Goal: Information Seeking & Learning: Find specific fact

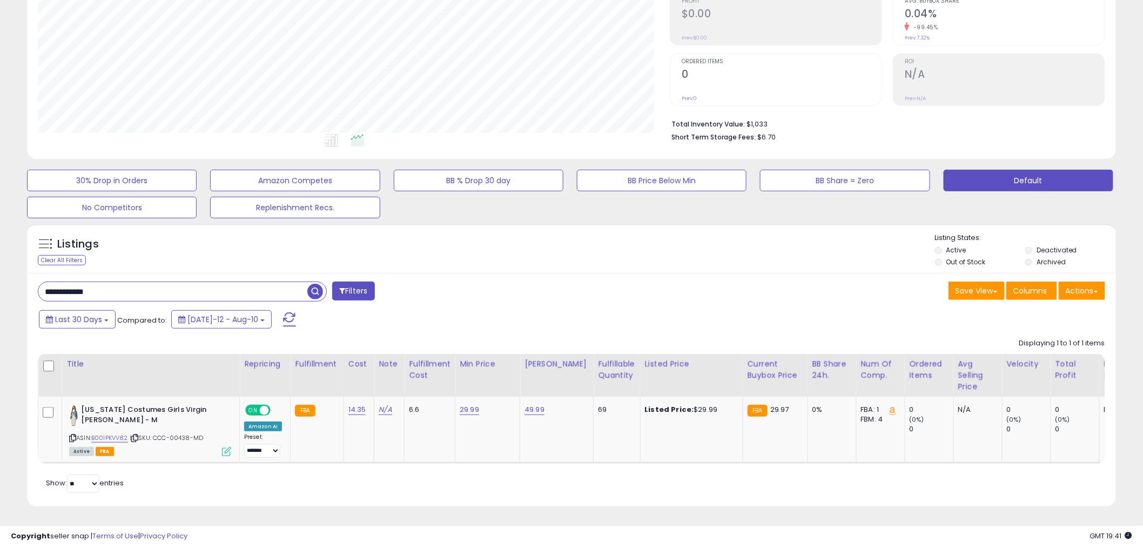
scroll to position [180, 0]
drag, startPoint x: 147, startPoint y: 284, endPoint x: -20, endPoint y: 268, distance: 167.7
click at [0, 268] on html "Unable to login Retrieving listings data.. has not yet accepted the Terms of Us…" at bounding box center [571, 102] width 1143 height 547
paste input "text"
click at [311, 284] on span "button" at bounding box center [315, 292] width 16 height 16
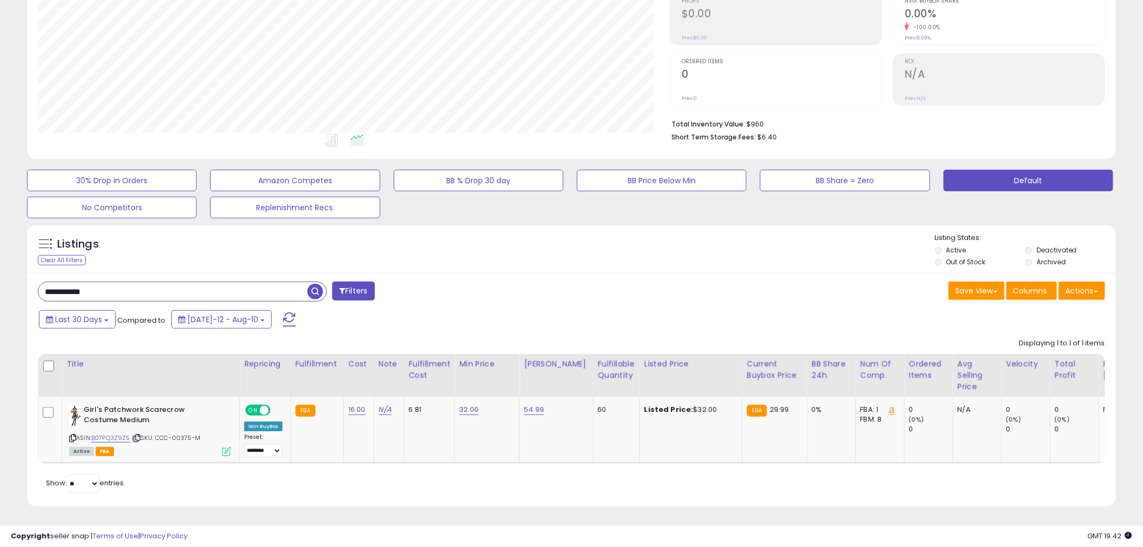
click at [164, 283] on input "**********" at bounding box center [172, 291] width 269 height 19
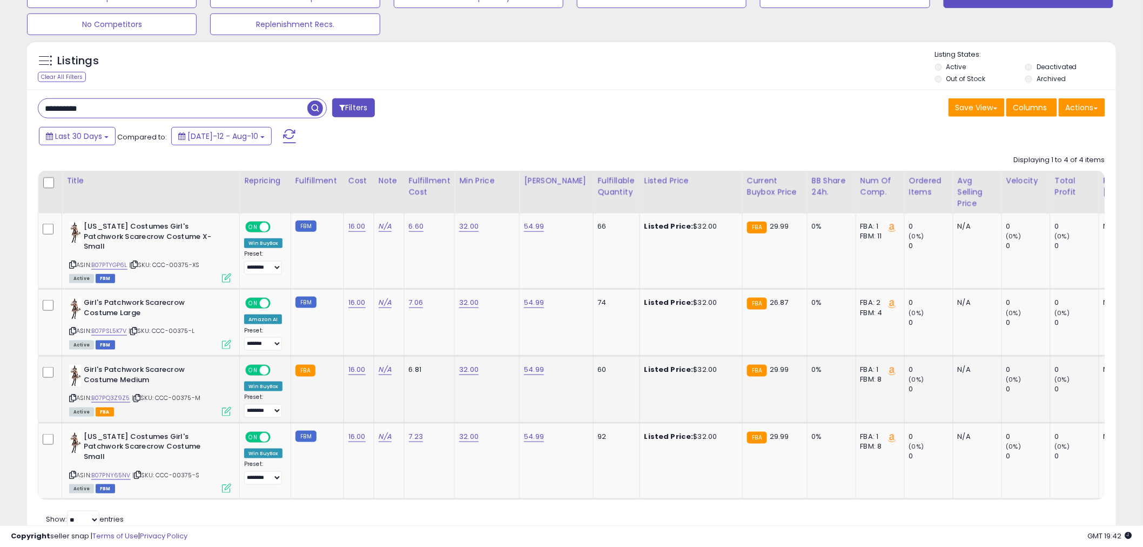
scroll to position [221, 632]
drag, startPoint x: 126, startPoint y: 111, endPoint x: -6, endPoint y: 109, distance: 132.4
paste input "**"
click at [318, 106] on span "button" at bounding box center [315, 108] width 16 height 16
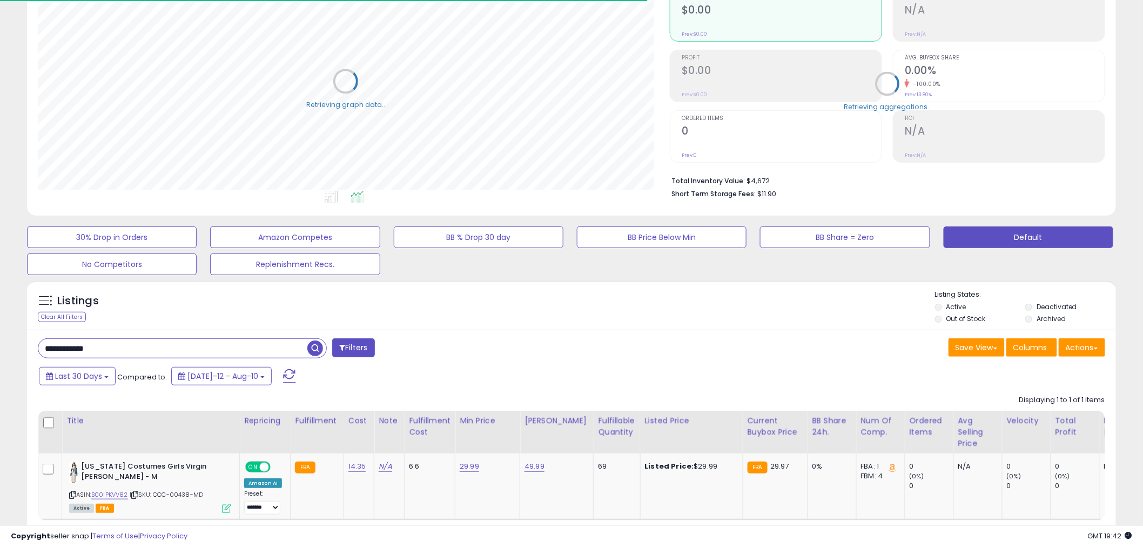
scroll to position [539955, 539543]
click at [117, 352] on input "**********" at bounding box center [172, 348] width 269 height 19
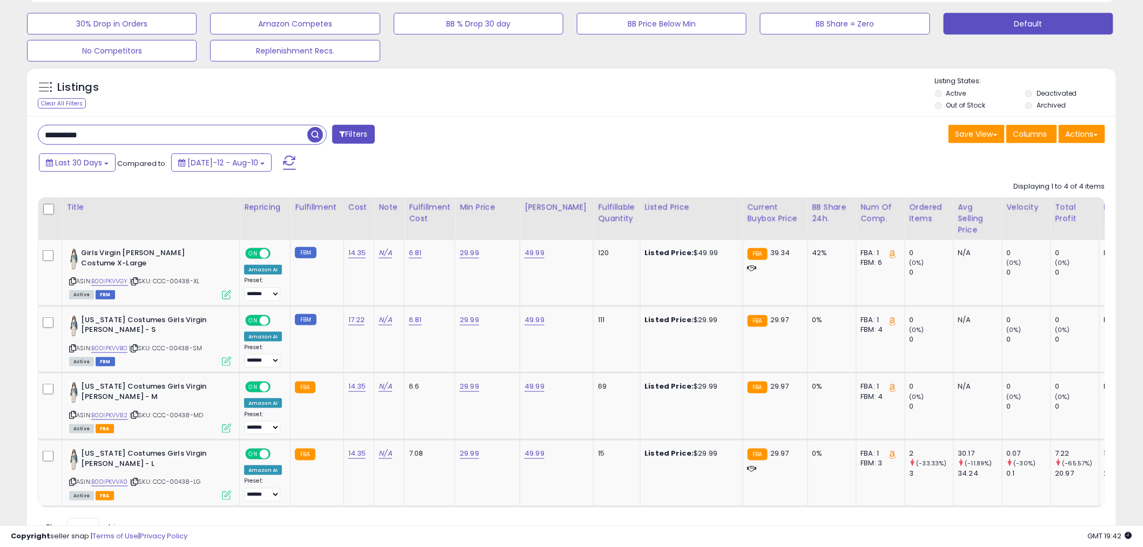
scroll to position [354, 0]
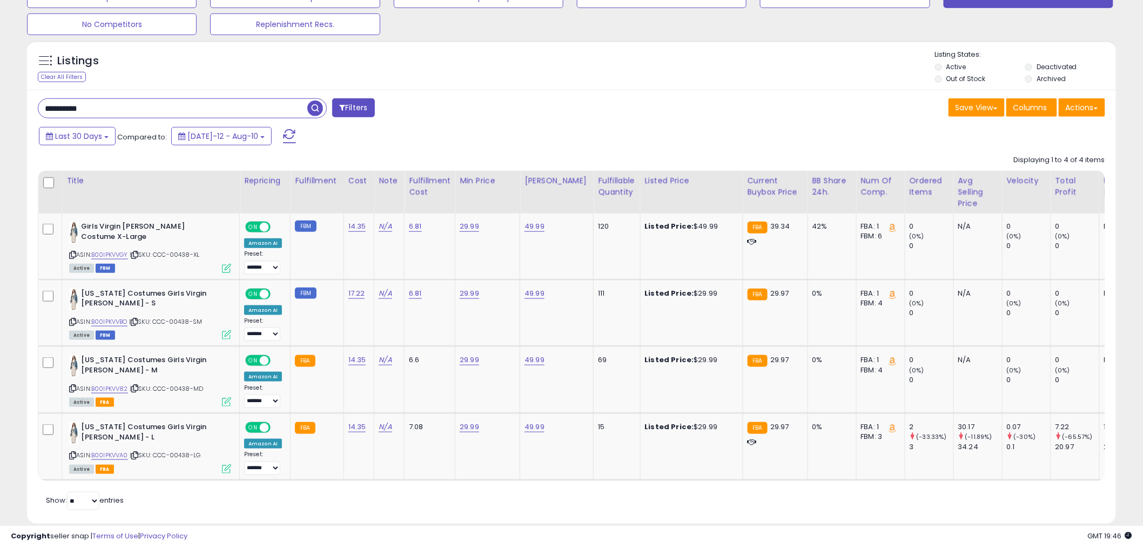
drag, startPoint x: 111, startPoint y: 109, endPoint x: -12, endPoint y: 115, distance: 123.3
drag, startPoint x: 60, startPoint y: 108, endPoint x: -46, endPoint y: 106, distance: 106.4
paste input "*****"
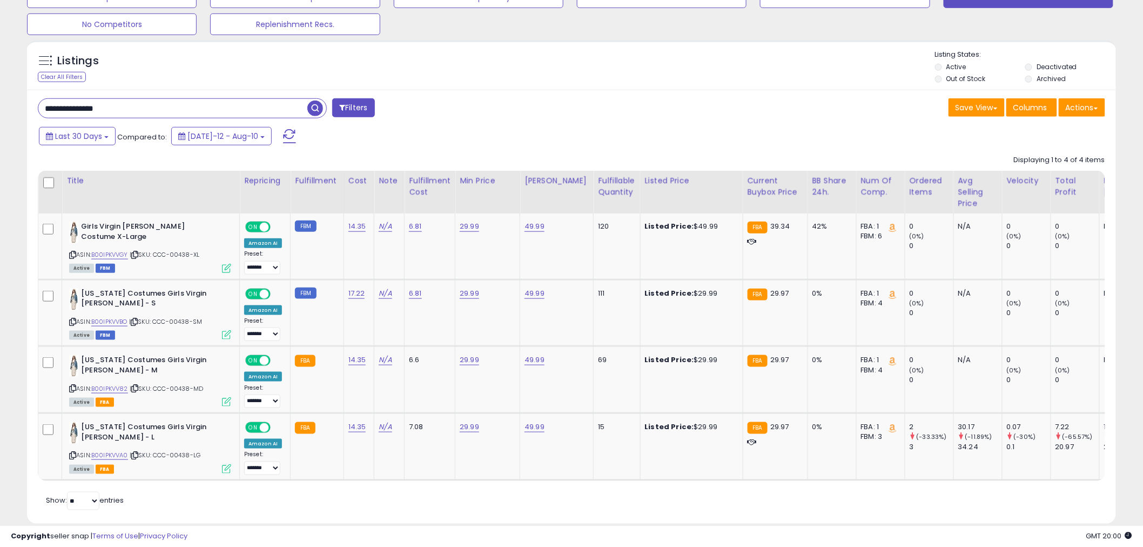
click at [147, 109] on input "**********" at bounding box center [172, 108] width 269 height 19
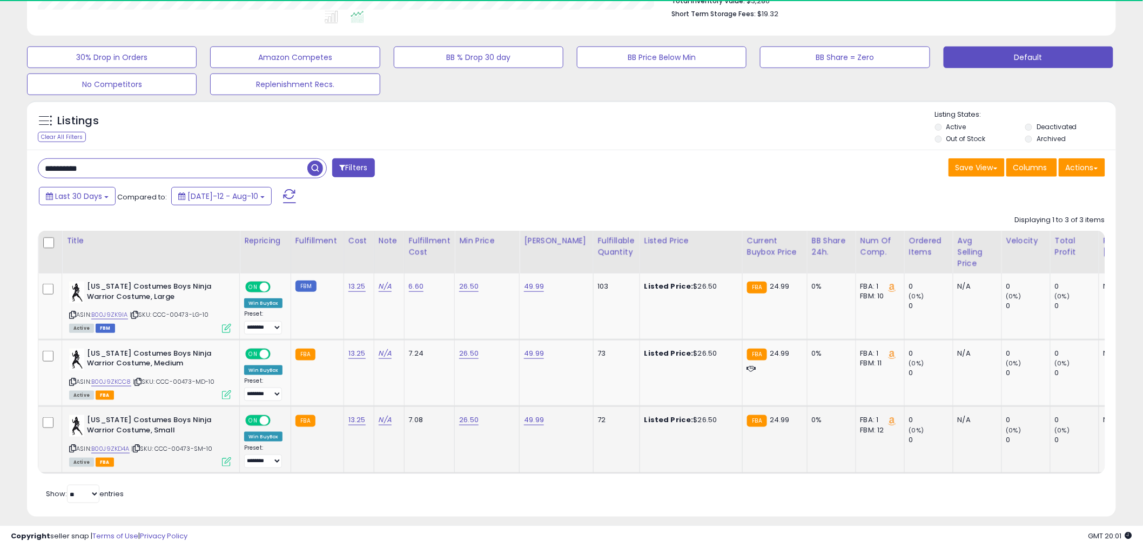
scroll to position [221, 632]
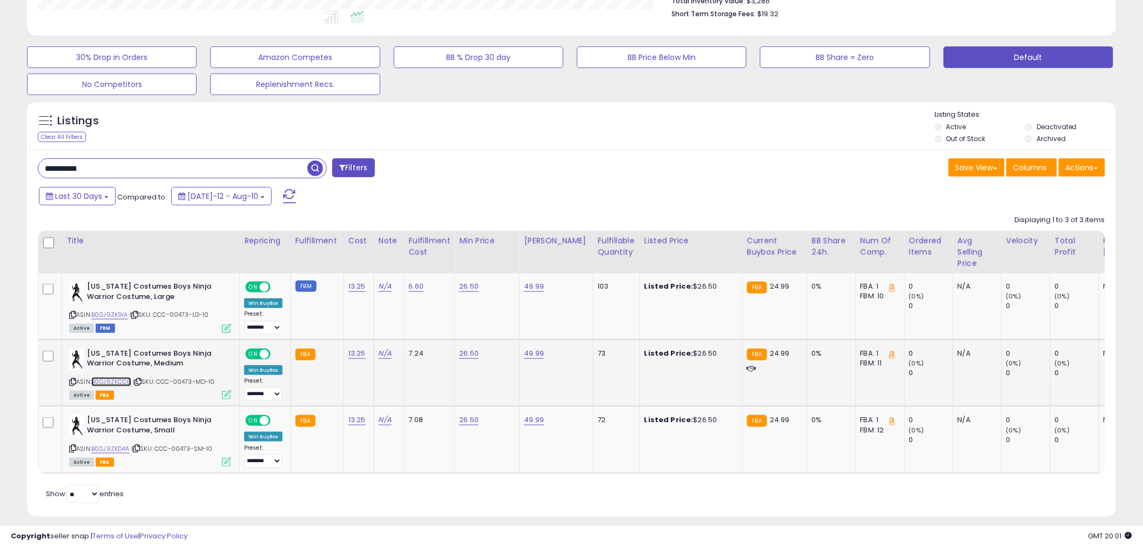
click at [123, 381] on link "B00J9ZKCC8" at bounding box center [111, 381] width 40 height 9
drag, startPoint x: 133, startPoint y: 168, endPoint x: -93, endPoint y: 161, distance: 226.4
paste input "text"
click at [319, 164] on span "button" at bounding box center [315, 168] width 16 height 16
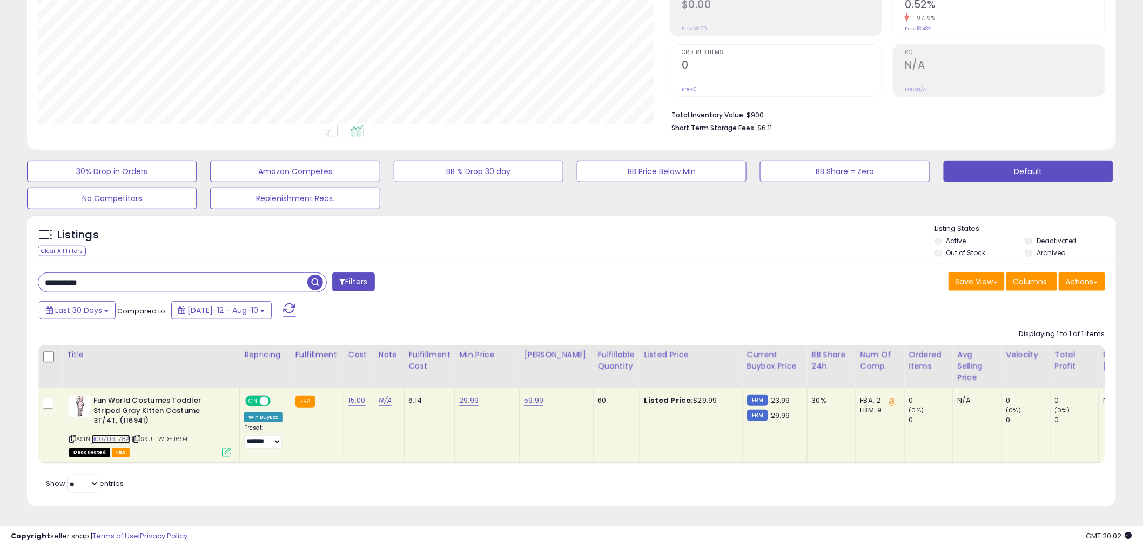
click at [123, 434] on link "B007U3F78A" at bounding box center [110, 438] width 39 height 9
click at [465, 395] on link "29.99" at bounding box center [468, 400] width 19 height 11
drag, startPoint x: 111, startPoint y: 272, endPoint x: -91, endPoint y: 272, distance: 202.0
click at [0, 272] on html "Unable to login Retrieving listings data.. has not yet accepted the Terms of Us…" at bounding box center [571, 93] width 1143 height 547
paste input "text"
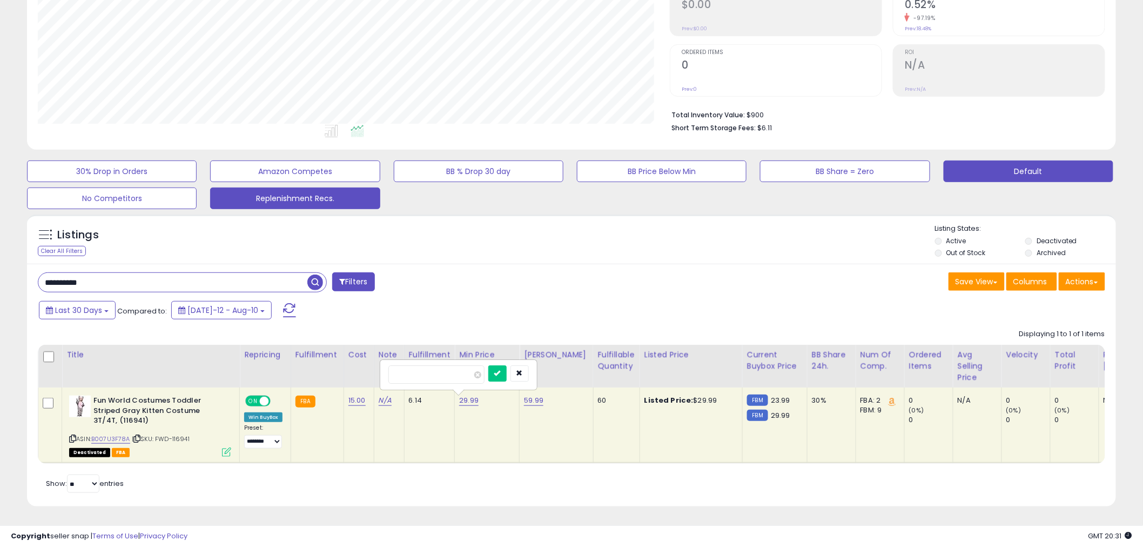
click at [318, 274] on span "button" at bounding box center [315, 282] width 16 height 16
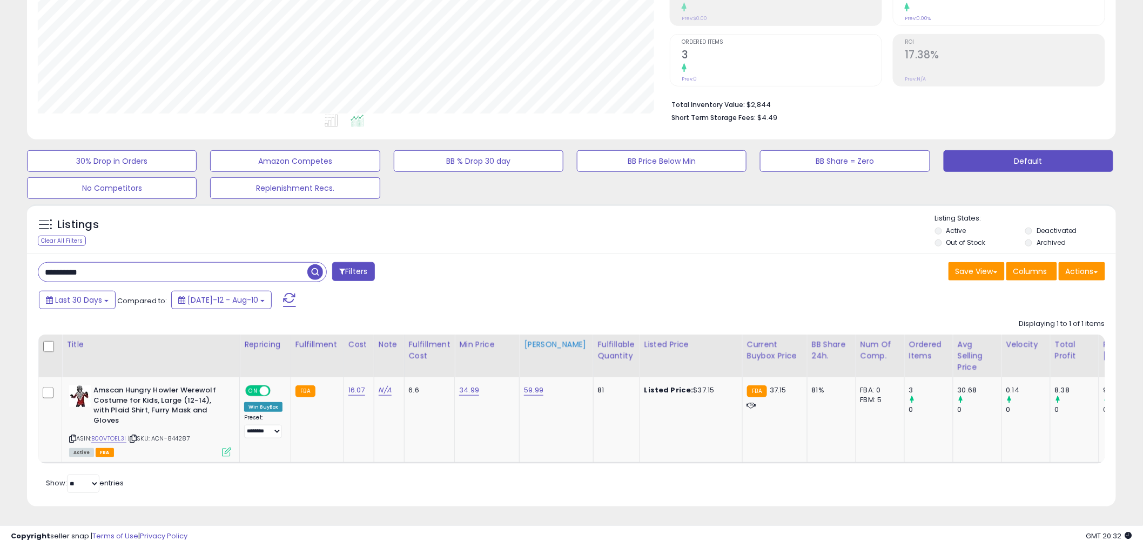
scroll to position [199, 0]
drag, startPoint x: 155, startPoint y: 266, endPoint x: -90, endPoint y: 298, distance: 247.2
click at [0, 298] on html "Unable to login Retrieving listings data.. has not yet accepted the Terms of Us…" at bounding box center [571, 83] width 1143 height 547
paste input "text"
click at [318, 264] on span "button" at bounding box center [315, 272] width 16 height 16
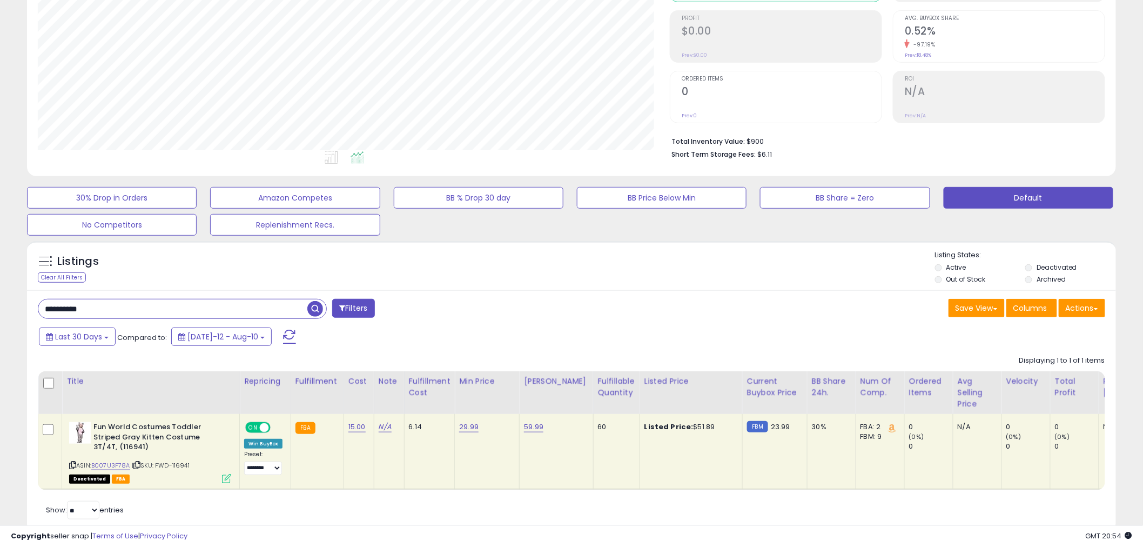
scroll to position [174, 0]
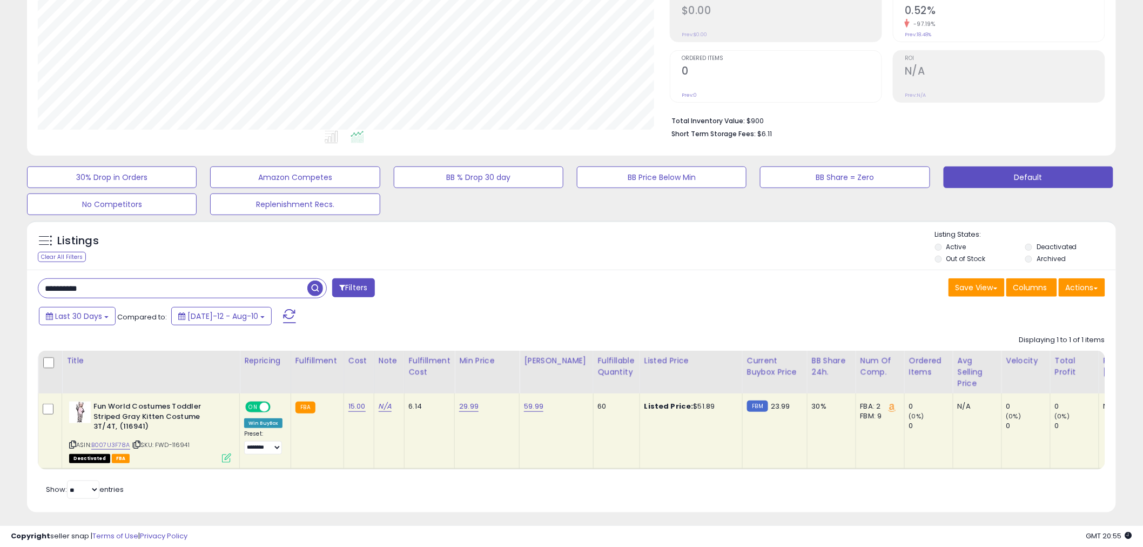
drag, startPoint x: 41, startPoint y: 290, endPoint x: -45, endPoint y: 294, distance: 85.5
click at [0, 294] on html "Unable to login Retrieving listings data.. has not yet accepted the Terms of Us…" at bounding box center [571, 99] width 1143 height 547
paste input "text"
click at [316, 290] on span "button" at bounding box center [315, 288] width 16 height 16
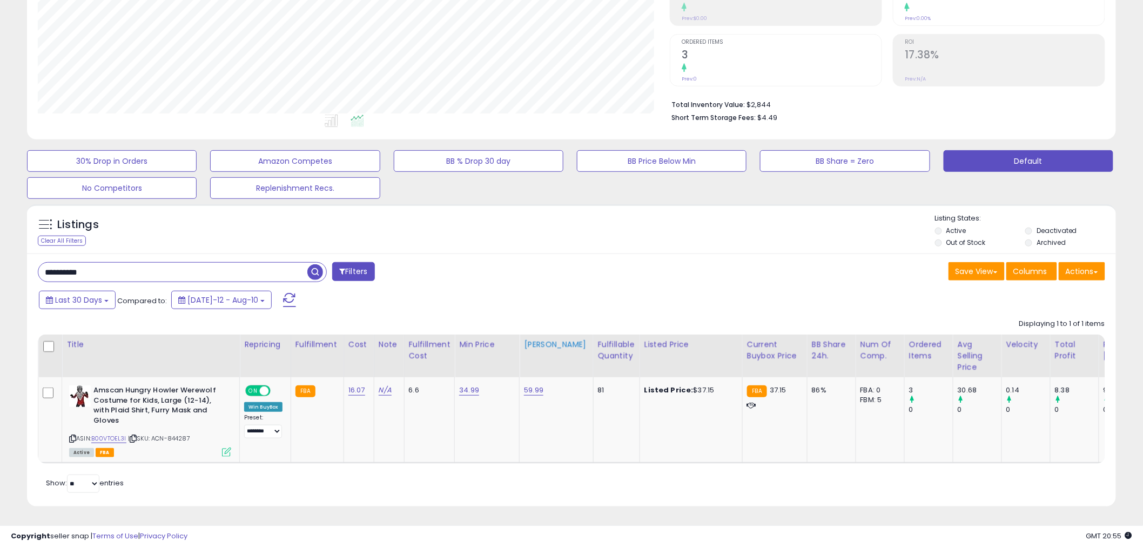
scroll to position [199, 0]
drag, startPoint x: 109, startPoint y: 267, endPoint x: 36, endPoint y: 252, distance: 74.5
click at [0, 252] on html "Unable to login Retrieving listings data.. has not yet accepted the Terms of Us…" at bounding box center [571, 83] width 1143 height 547
paste input "****"
click at [320, 267] on span "button" at bounding box center [315, 272] width 16 height 16
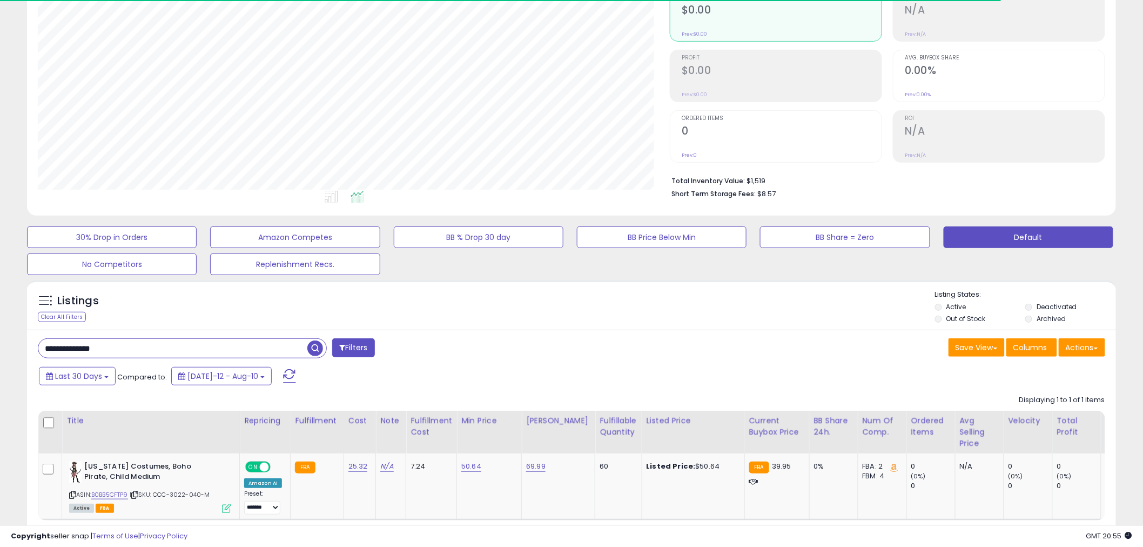
scroll to position [221, 632]
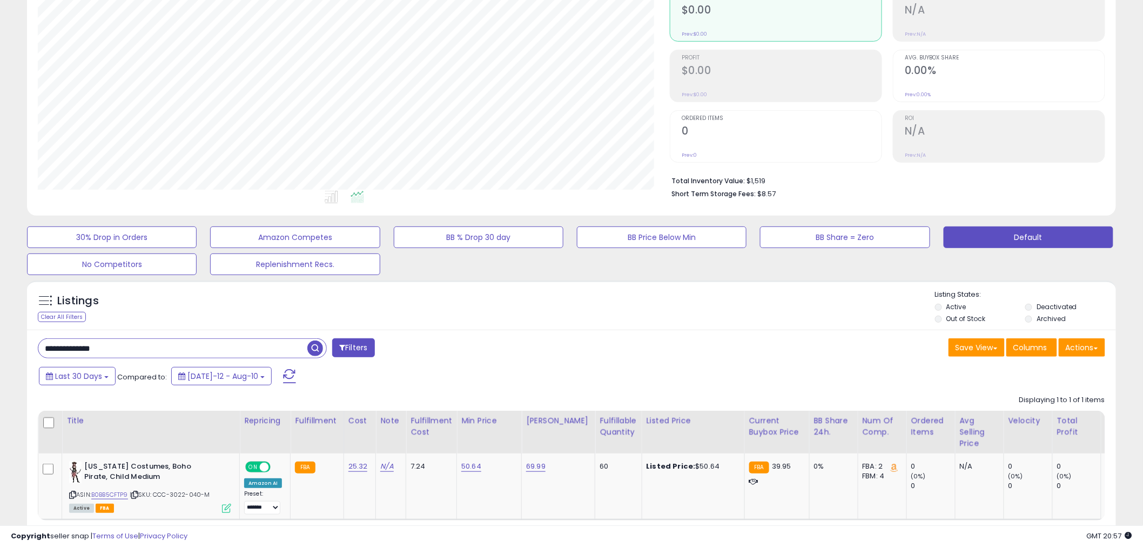
click at [206, 354] on input "**********" at bounding box center [172, 348] width 269 height 19
type input "**********"
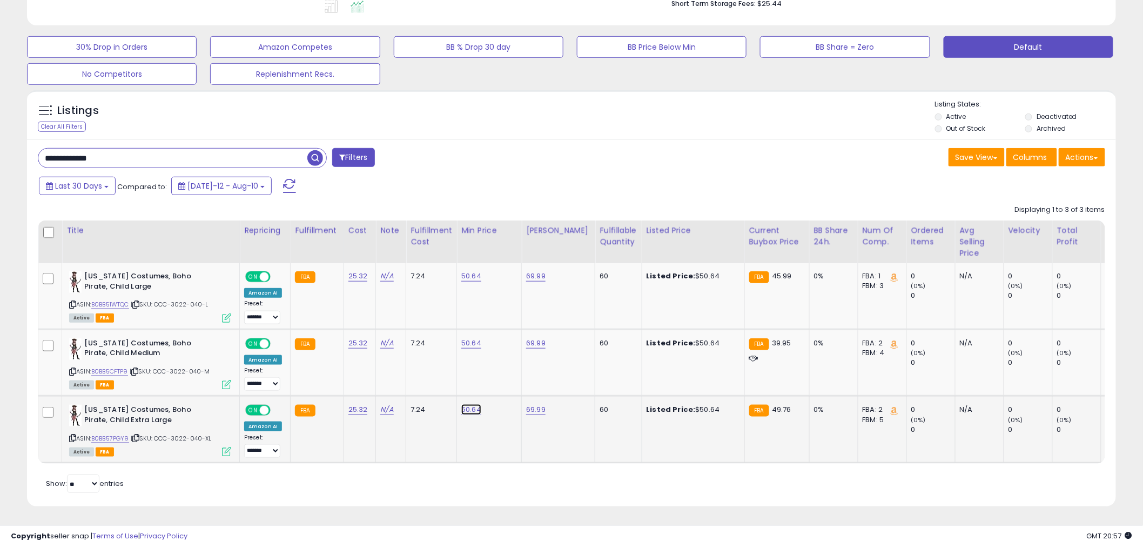
click at [465, 404] on link "50.64" at bounding box center [471, 409] width 20 height 11
click at [528, 374] on button "button" at bounding box center [519, 382] width 18 height 16
